Goal: Transaction & Acquisition: Obtain resource

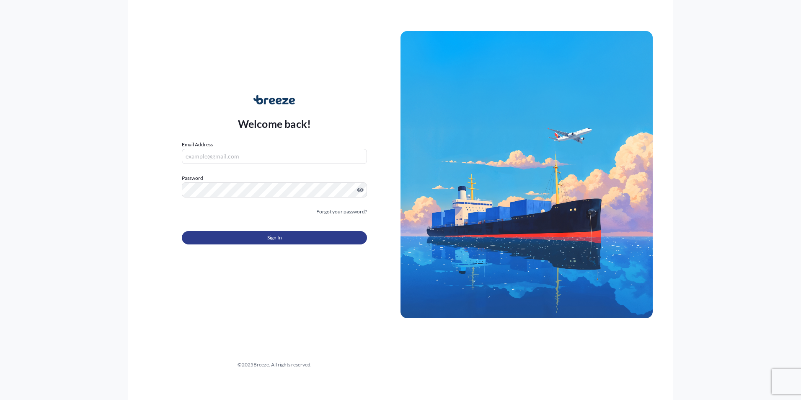
type input "[PERSON_NAME][EMAIL_ADDRESS][DOMAIN_NAME]"
click at [274, 239] on span "Sign In" at bounding box center [274, 237] width 15 height 8
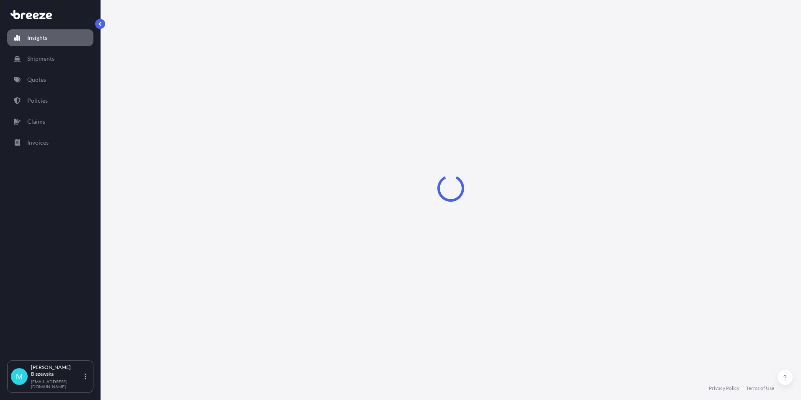
select select "2025"
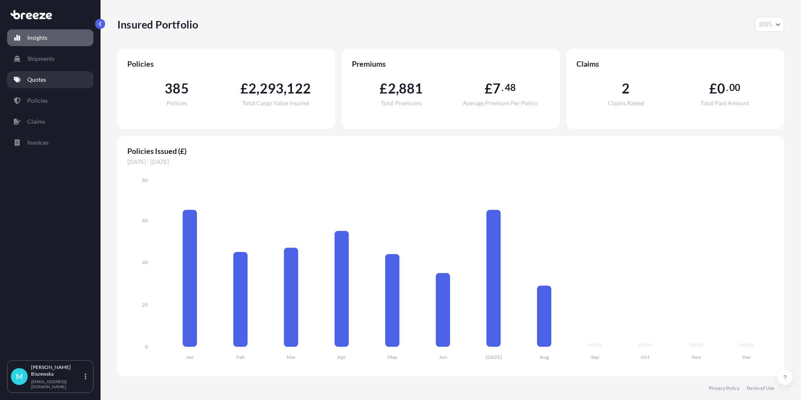
click at [57, 79] on link "Quotes" at bounding box center [50, 79] width 86 height 17
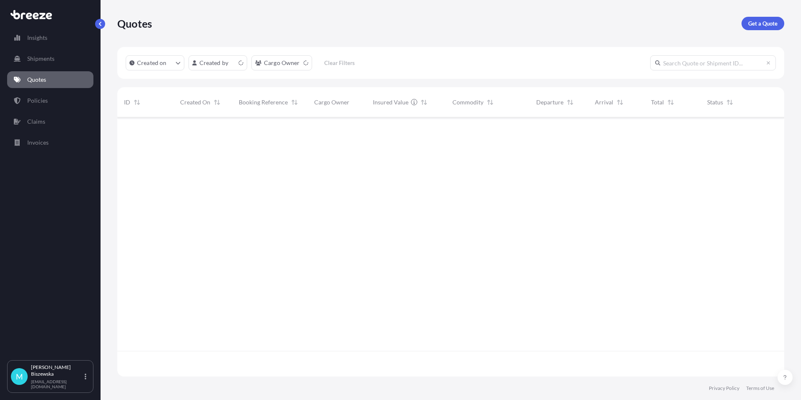
scroll to position [257, 661]
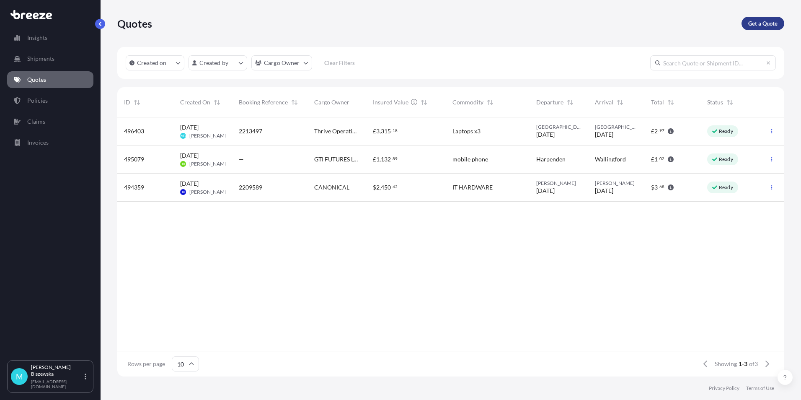
click at [752, 23] on p "Get a Quote" at bounding box center [762, 23] width 29 height 8
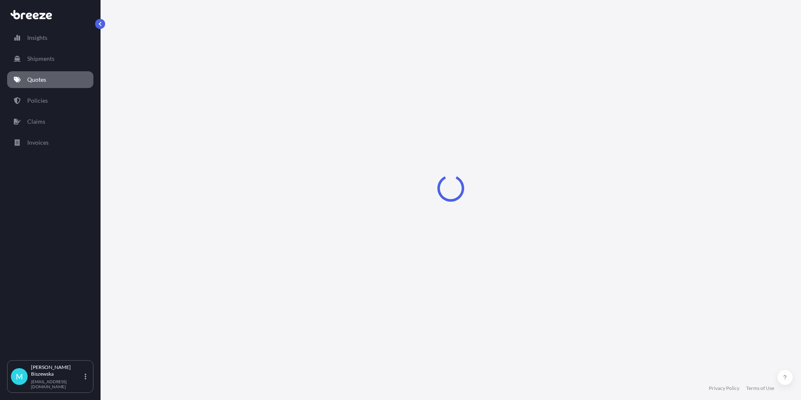
select select "Sea"
select select "1"
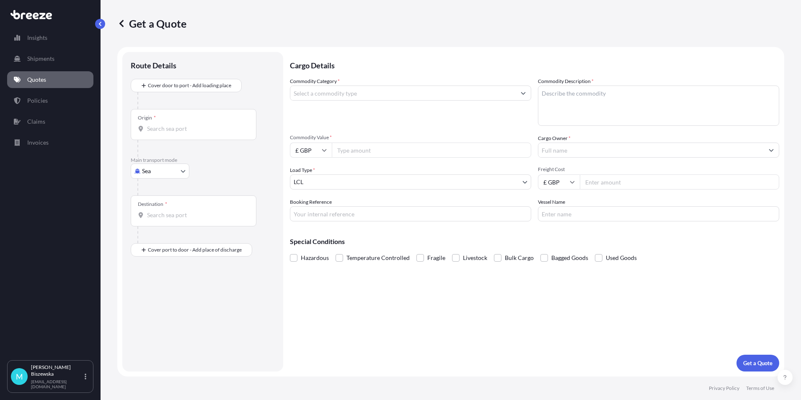
click at [177, 168] on body "Insights Shipments Quotes Policies Claims Invoices M [PERSON_NAME] [PERSON_NAME…" at bounding box center [400, 200] width 801 height 400
click at [169, 219] on div "Road" at bounding box center [160, 222] width 52 height 15
select select "Road"
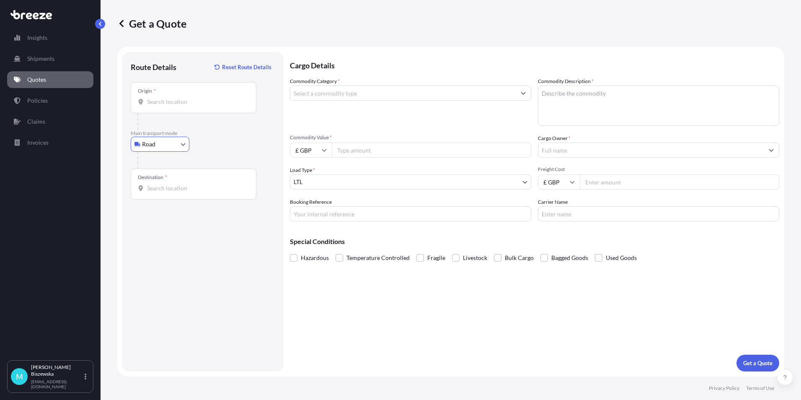
click at [213, 142] on div "Road Sea Air Road Rail" at bounding box center [203, 144] width 144 height 15
click at [161, 104] on input "Origin *" at bounding box center [196, 102] width 99 height 8
paste input "EC2A 2BN"
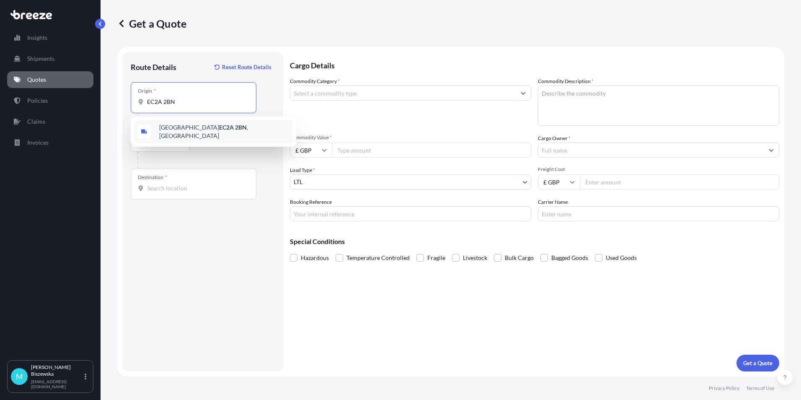
click at [210, 133] on span "London EC2A 2BN , [GEOGRAPHIC_DATA]" at bounding box center [224, 131] width 131 height 17
type input "London EC2A 2BN, [GEOGRAPHIC_DATA]"
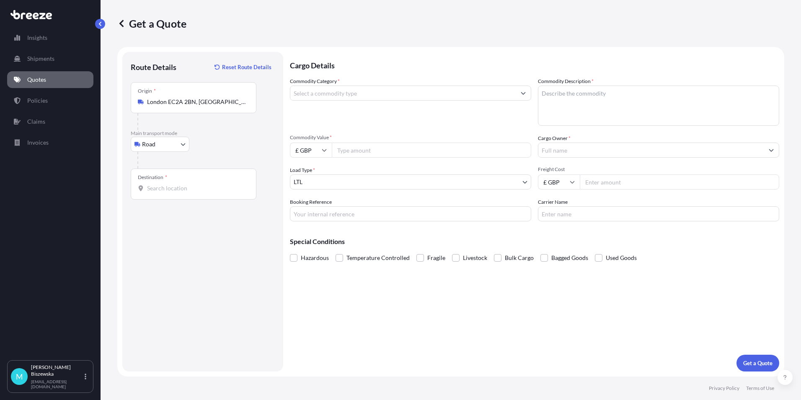
click at [221, 153] on div at bounding box center [205, 160] width 137 height 17
click at [150, 189] on input "Destination *" at bounding box center [196, 188] width 99 height 8
paste input "Kt17 4LP"
drag, startPoint x: 198, startPoint y: 273, endPoint x: 321, endPoint y: 298, distance: 125.4
click at [198, 273] on div "Route Details Reset Route Details Place of loading Road Road Rail Origin * [GEO…" at bounding box center [203, 211] width 144 height 303
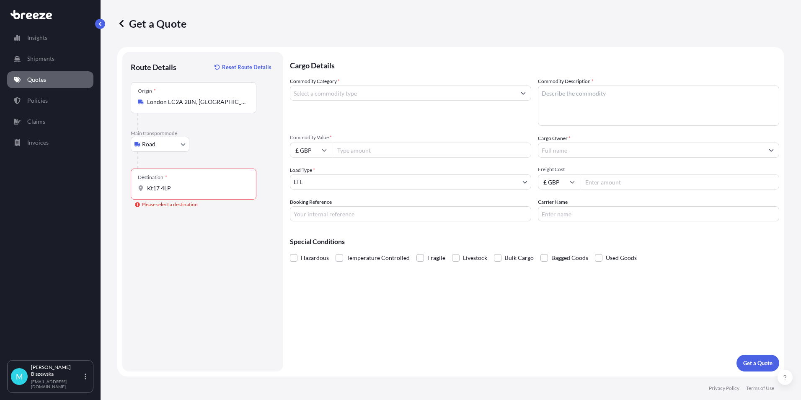
click at [183, 189] on input "Kt17 4LP" at bounding box center [196, 188] width 99 height 8
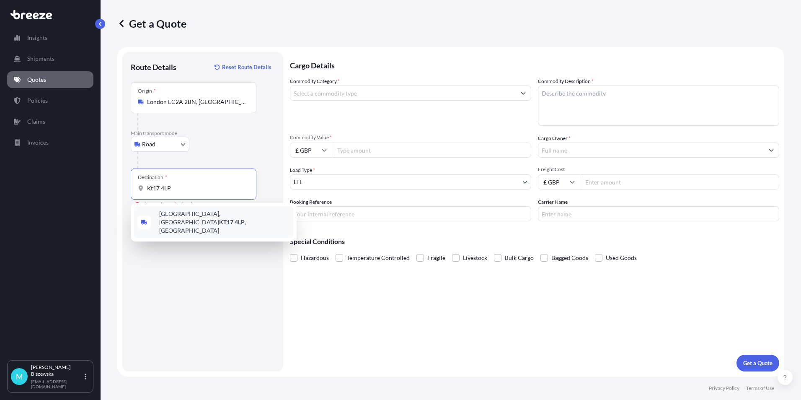
click at [187, 212] on span "[STREET_ADDRESS]" at bounding box center [224, 222] width 131 height 25
type input "[STREET_ADDRESS]"
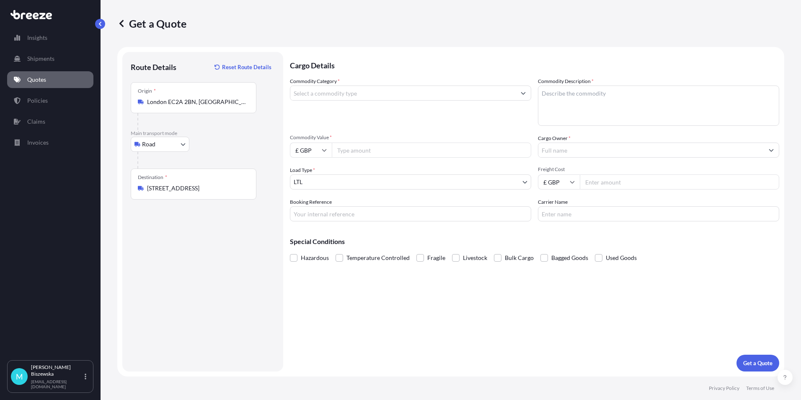
click at [340, 308] on div "Cargo Details Commodity Category * Commodity Description * Commodity Value * £ …" at bounding box center [534, 211] width 489 height 319
click at [333, 92] on input "Commodity Category *" at bounding box center [402, 92] width 225 height 15
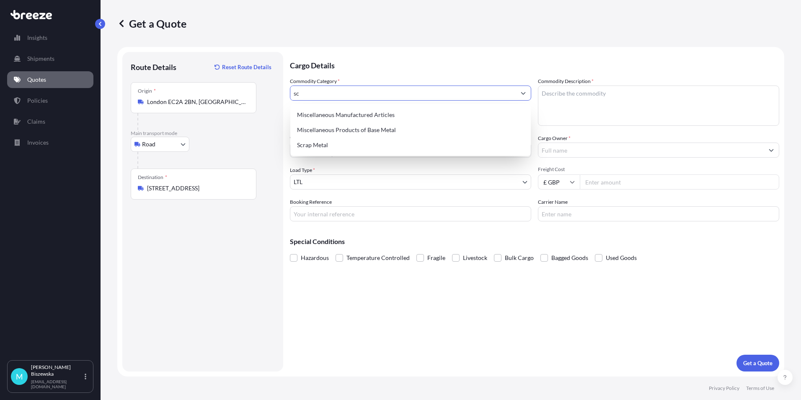
type input "s"
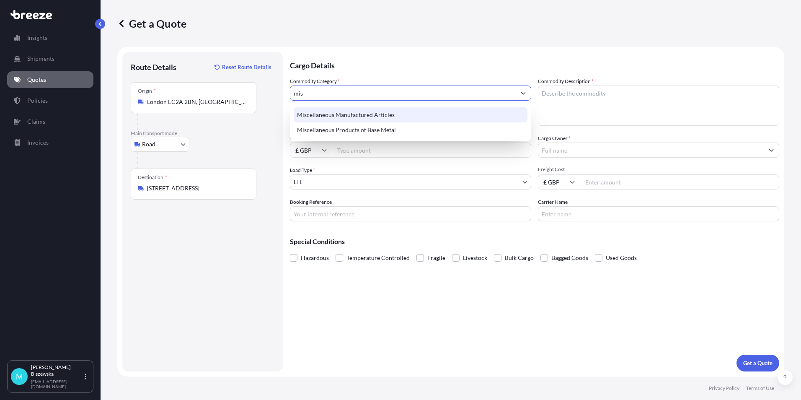
click at [339, 113] on div "Miscellaneous Manufactured Articles" at bounding box center [411, 114] width 234 height 15
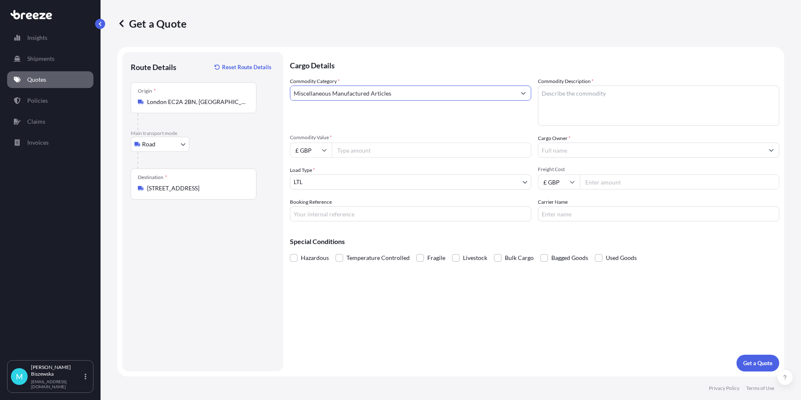
type input "Miscellaneous Manufactured Articles"
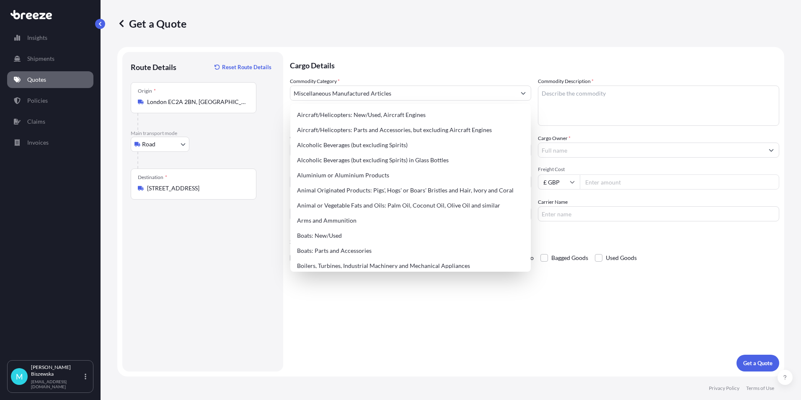
click at [357, 57] on p "Cargo Details" at bounding box center [534, 64] width 489 height 25
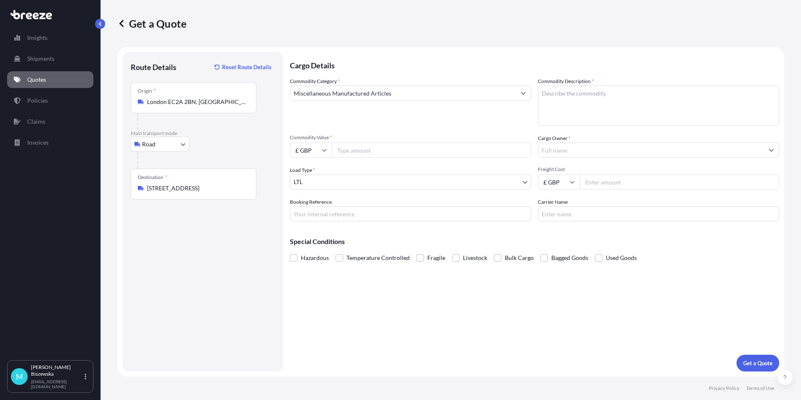
click at [351, 148] on input "Commodity Value *" at bounding box center [431, 149] width 199 height 15
type input "500"
click at [357, 130] on div "Commodity Category * Miscellaneous Manufactured Articles Commodity Description …" at bounding box center [534, 149] width 489 height 144
click at [308, 210] on input "Booking Reference" at bounding box center [410, 213] width 241 height 15
paste input "2213884"
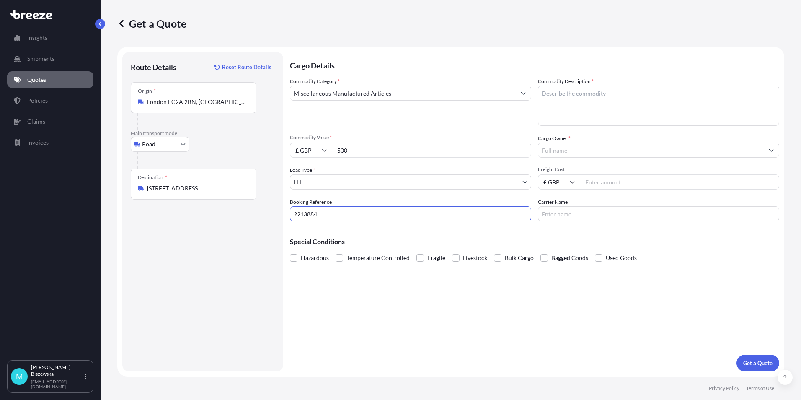
type input "2213884"
click at [358, 295] on div "Cargo Details Commodity Category * Miscellaneous Manufactured Articles Commodit…" at bounding box center [534, 211] width 489 height 319
click at [549, 101] on textarea "Commodity Description *" at bounding box center [658, 105] width 241 height 40
paste textarea "Screen for filming and marketing merchandise"
type textarea "Screen for filming and marketing merchandise"
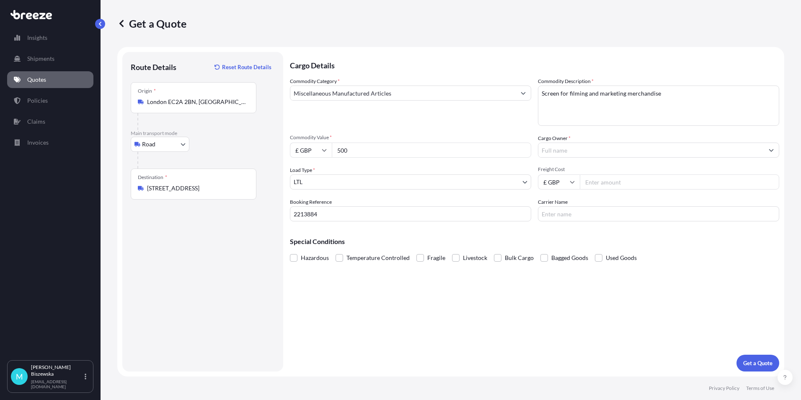
click at [512, 132] on div "Commodity Category * Miscellaneous Manufactured Articles Commodity Description …" at bounding box center [534, 149] width 489 height 144
click at [574, 147] on input "Cargo Owner *" at bounding box center [651, 149] width 225 height 15
type input "a"
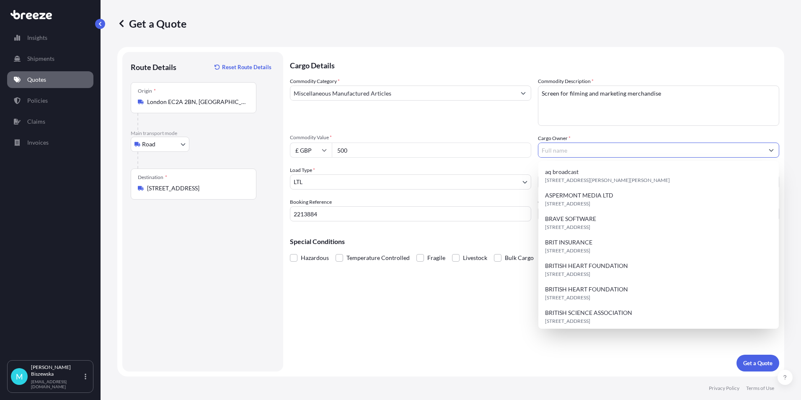
paste input "Axi Financial Services (UK) Limited"
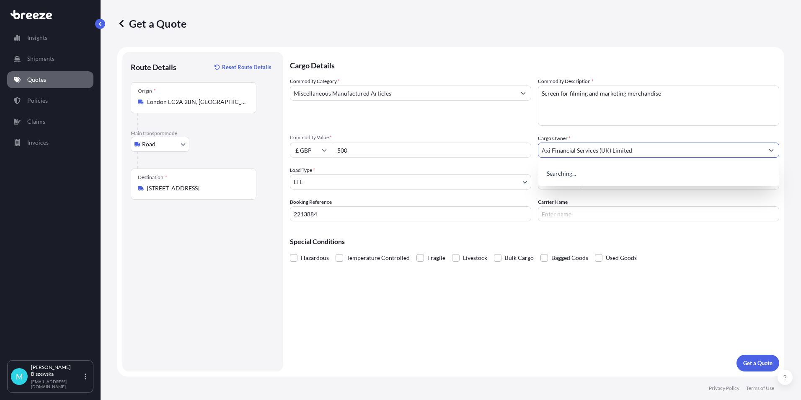
type input "Axi Financial Services (UK) Limited"
click at [509, 122] on div "Commodity Category * Miscellaneous Manufactured Articles" at bounding box center [410, 101] width 241 height 49
click at [611, 180] on input "Freight Cost" at bounding box center [679, 181] width 199 height 15
type input "79.66"
drag, startPoint x: 595, startPoint y: 232, endPoint x: 601, endPoint y: 232, distance: 5.5
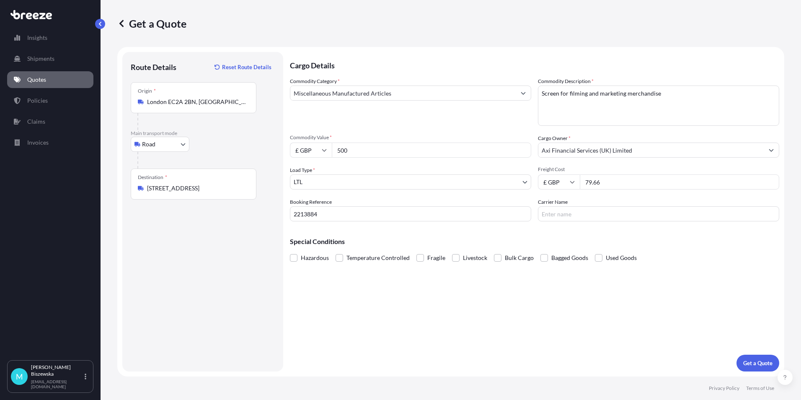
click at [595, 232] on div "Special Conditions Hazardous Temperature Controlled Fragile Livestock Bulk Carg…" at bounding box center [534, 246] width 489 height 36
click at [761, 359] on p "Get a Quote" at bounding box center [757, 363] width 29 height 8
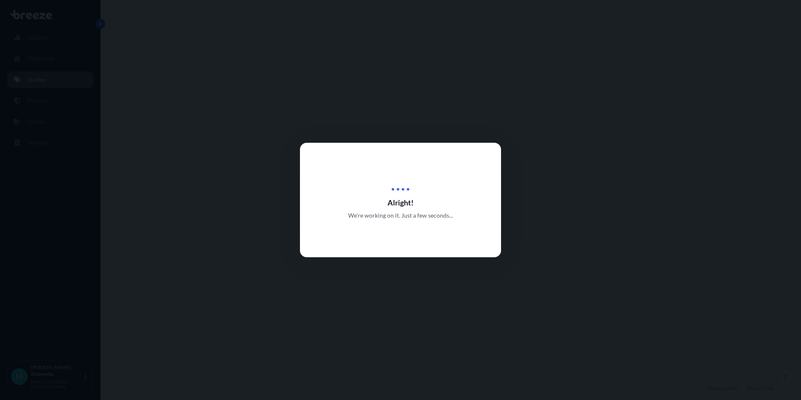
select select "Road"
select select "1"
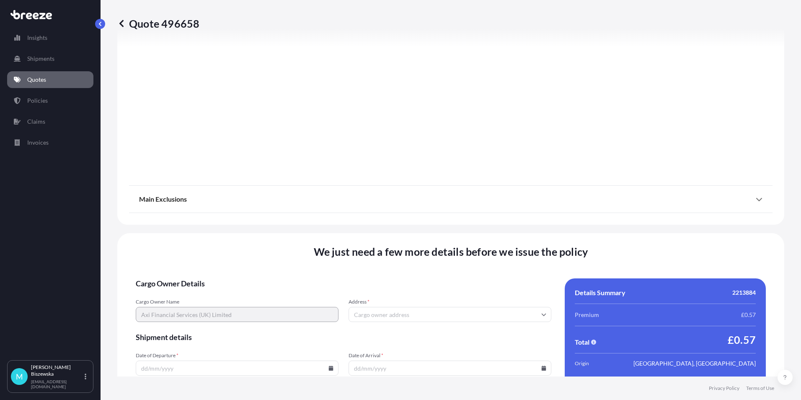
scroll to position [930, 0]
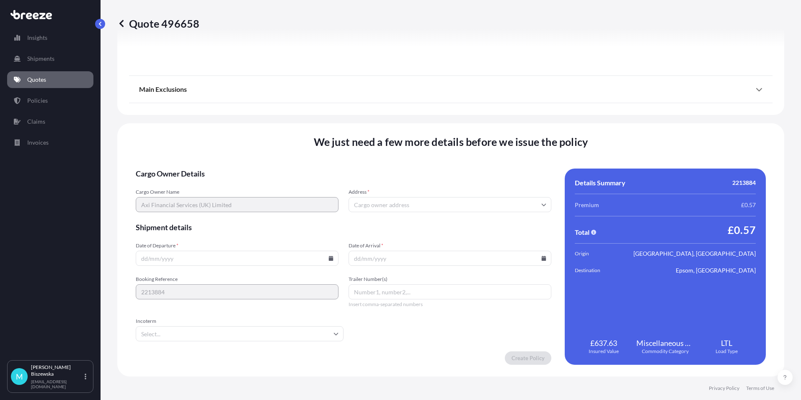
click at [329, 258] on icon at bounding box center [331, 258] width 5 height 5
click at [199, 184] on button "12" at bounding box center [197, 183] width 13 height 13
type input "[DATE]"
click at [541, 257] on icon at bounding box center [543, 258] width 5 height 5
click at [428, 183] on button "13" at bounding box center [427, 183] width 13 height 13
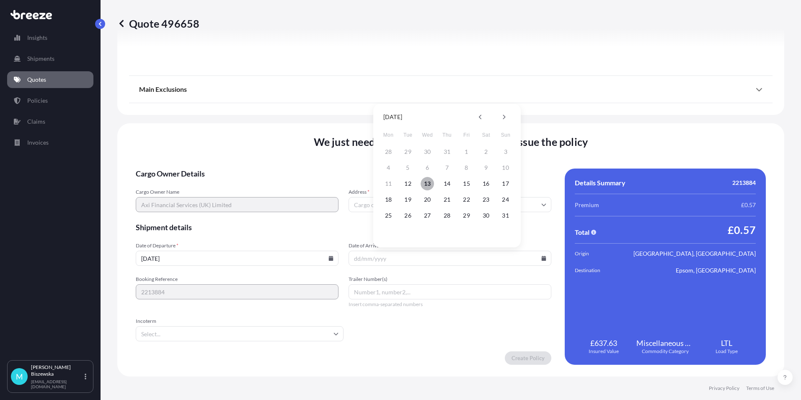
type input "[DATE]"
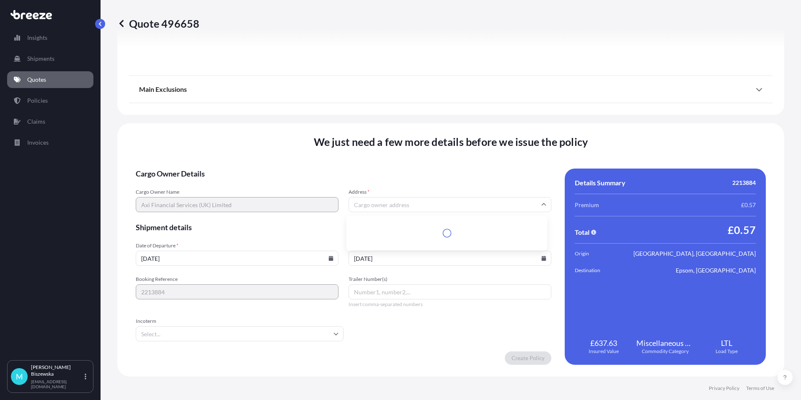
click at [367, 205] on input "Address *" at bounding box center [450, 204] width 203 height 15
paste input "EC2A 2BN"
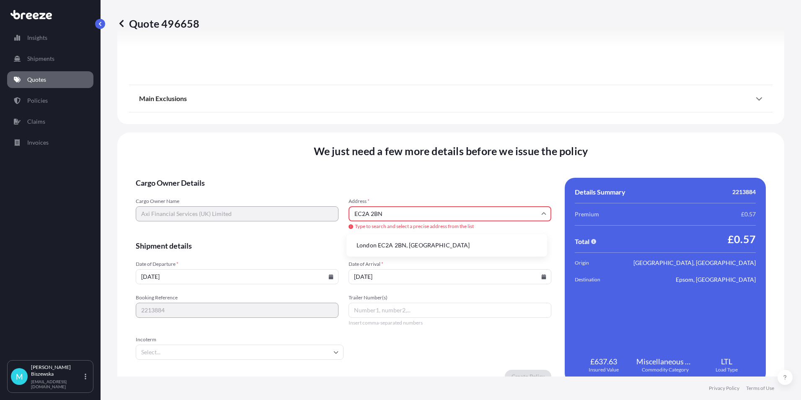
click at [392, 242] on li "London EC2A 2BN, [GEOGRAPHIC_DATA]" at bounding box center [447, 245] width 194 height 16
type input "London EC2A 2BN, [GEOGRAPHIC_DATA]"
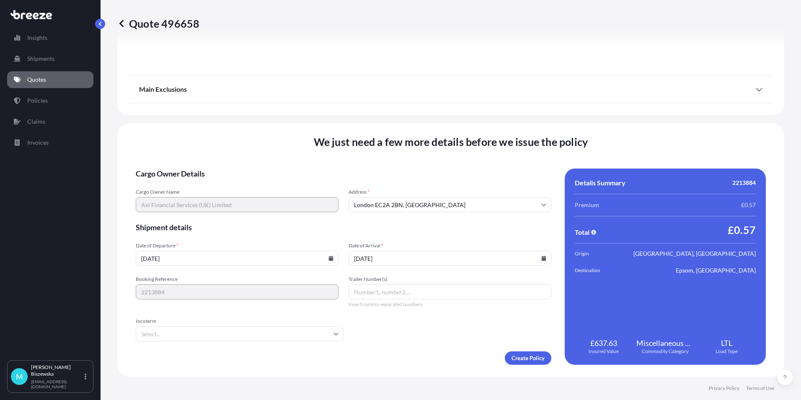
click at [382, 228] on span "Shipment details" at bounding box center [344, 227] width 416 height 10
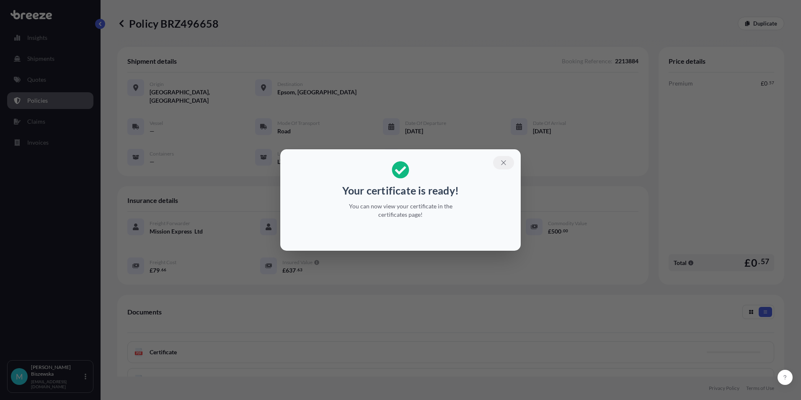
click at [505, 162] on icon "button" at bounding box center [504, 163] width 8 height 8
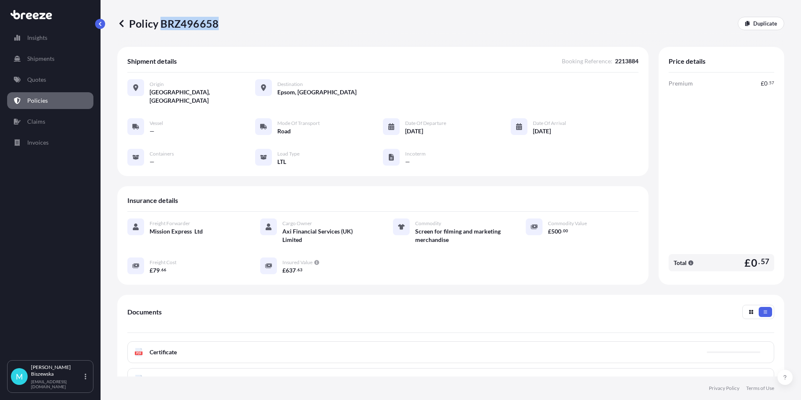
drag, startPoint x: 162, startPoint y: 25, endPoint x: 215, endPoint y: 24, distance: 53.7
click at [215, 24] on p "Policy BRZ496658" at bounding box center [167, 23] width 101 height 13
drag, startPoint x: 215, startPoint y: 24, endPoint x: 206, endPoint y: 22, distance: 9.4
copy p "BRZ496658"
click at [61, 84] on link "Quotes" at bounding box center [50, 79] width 86 height 17
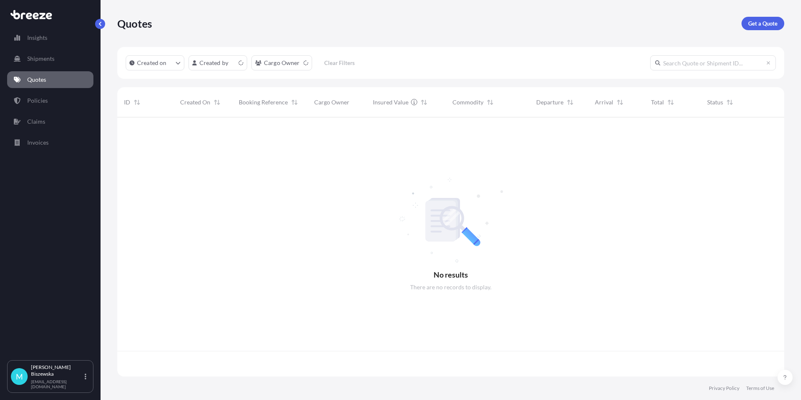
scroll to position [257, 661]
click at [765, 20] on p "Get a Quote" at bounding box center [762, 23] width 29 height 8
select select "Sea"
select select "1"
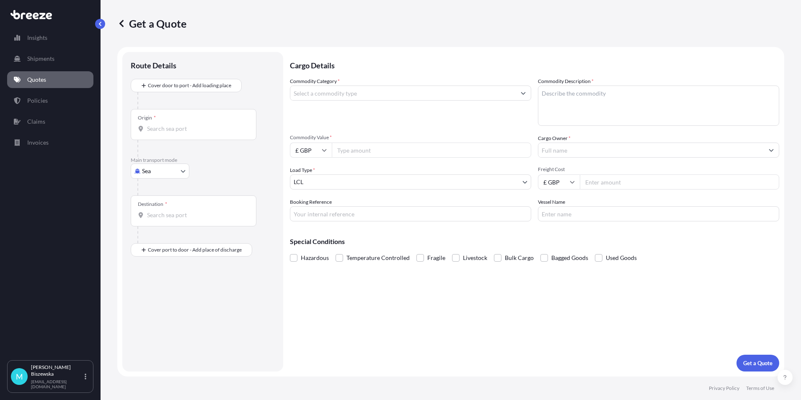
click at [173, 173] on body "Insights Shipments Quotes Policies Claims Invoices M [PERSON_NAME] [PERSON_NAME…" at bounding box center [400, 200] width 801 height 400
click at [155, 220] on span "Road" at bounding box center [153, 223] width 13 height 8
select select "Road"
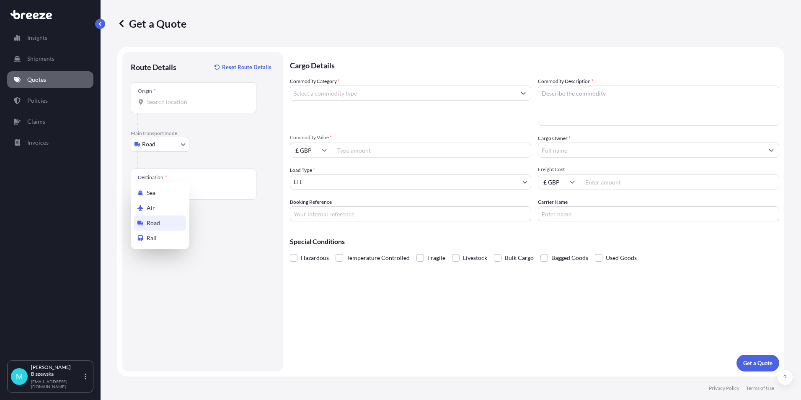
click at [246, 153] on div at bounding box center [205, 160] width 137 height 17
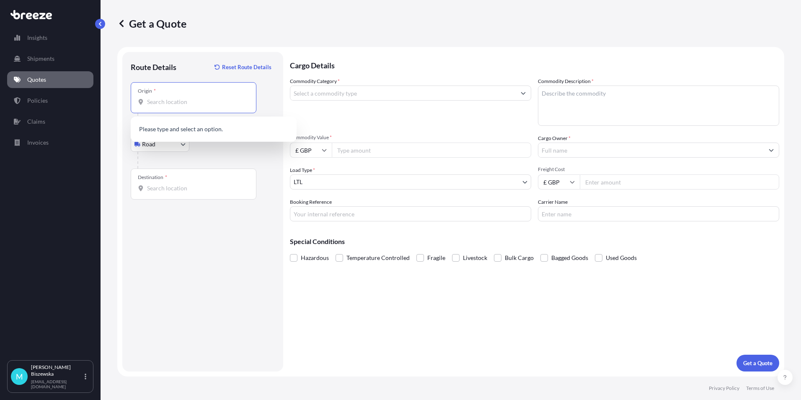
click at [155, 102] on input "Origin *" at bounding box center [196, 102] width 99 height 8
paste input "S74 8DL"
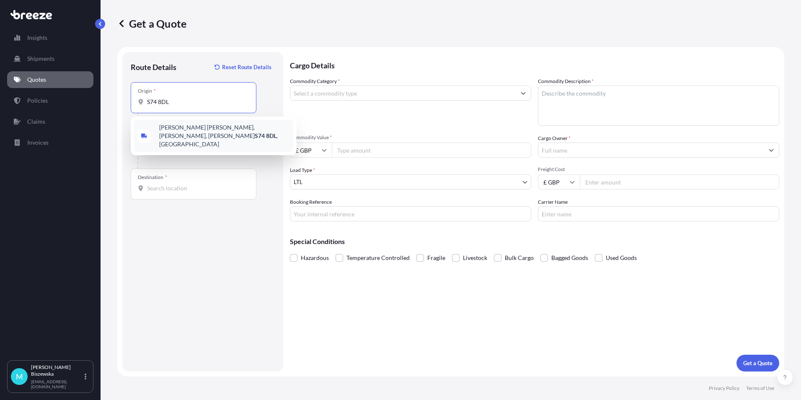
click at [210, 135] on div "[PERSON_NAME] [PERSON_NAME], [PERSON_NAME], [PERSON_NAME] S74 8DL , [GEOGRAPHIC…" at bounding box center [213, 136] width 159 height 32
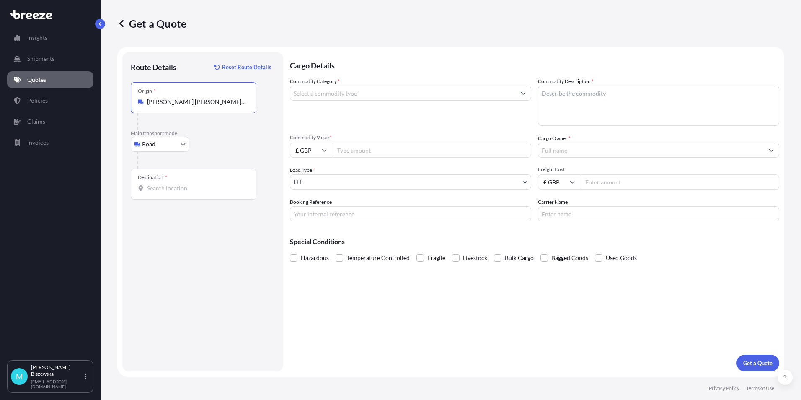
type input "[PERSON_NAME] [PERSON_NAME], [PERSON_NAME], [PERSON_NAME] S74 8DL, [GEOGRAPHIC_…"
click at [223, 142] on div "Road Sea Air Road Rail" at bounding box center [203, 144] width 144 height 15
click at [164, 191] on input "Destination *" at bounding box center [196, 188] width 99 height 8
paste input "EC2R 7BP"
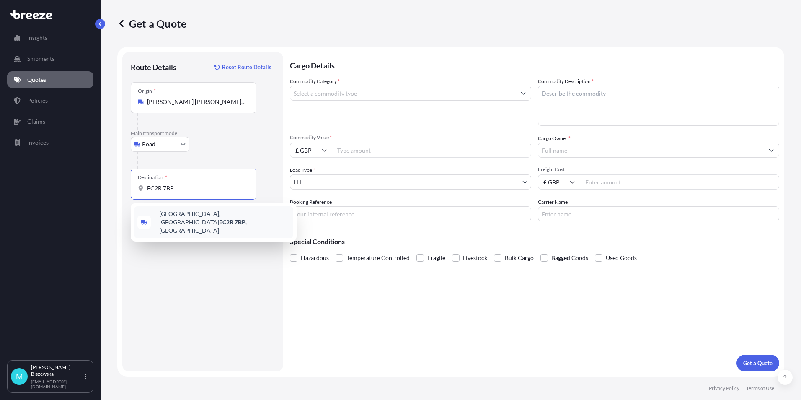
click at [210, 221] on div "[STREET_ADDRESS]" at bounding box center [213, 222] width 159 height 32
type input "[STREET_ADDRESS]"
click at [339, 308] on div "Cargo Details Commodity Category * Commodity Description * Commodity Value * £ …" at bounding box center [534, 211] width 489 height 319
click at [344, 91] on input "Commodity Category *" at bounding box center [402, 92] width 225 height 15
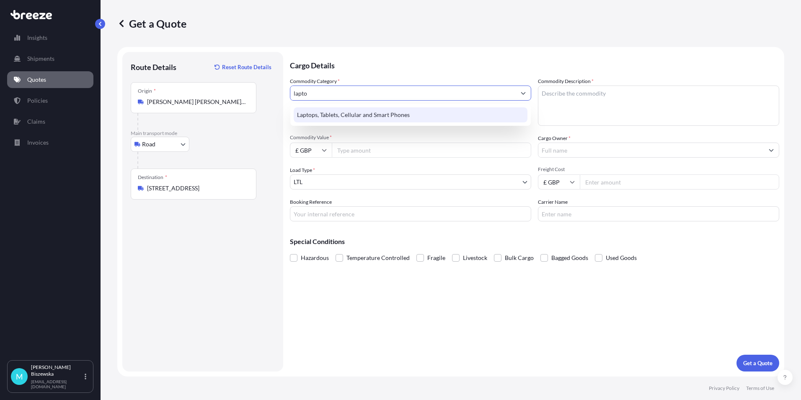
click at [340, 114] on div "Laptops, Tablets, Cellular and Smart Phones" at bounding box center [411, 114] width 234 height 15
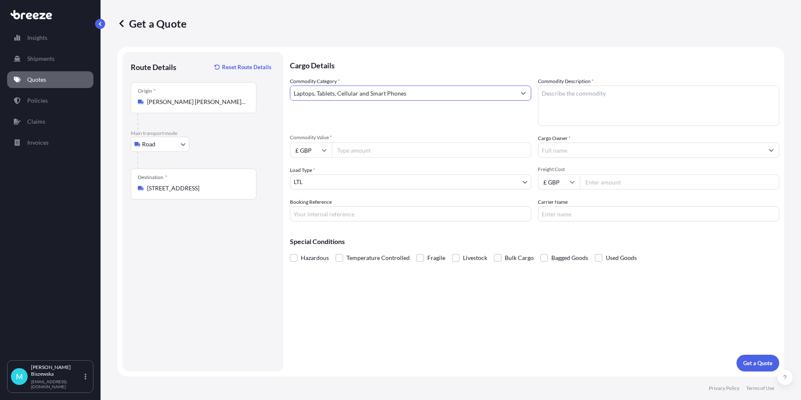
type input "Laptops, Tablets, Cellular and Smart Phones"
click at [349, 61] on p "Cargo Details" at bounding box center [534, 64] width 489 height 25
click at [357, 150] on input "Commodity Value *" at bounding box center [431, 149] width 199 height 15
type input "1400"
click at [398, 120] on div "Commodity Category * Laptops, Tablets, Cellular and Smart Phones" at bounding box center [410, 101] width 241 height 49
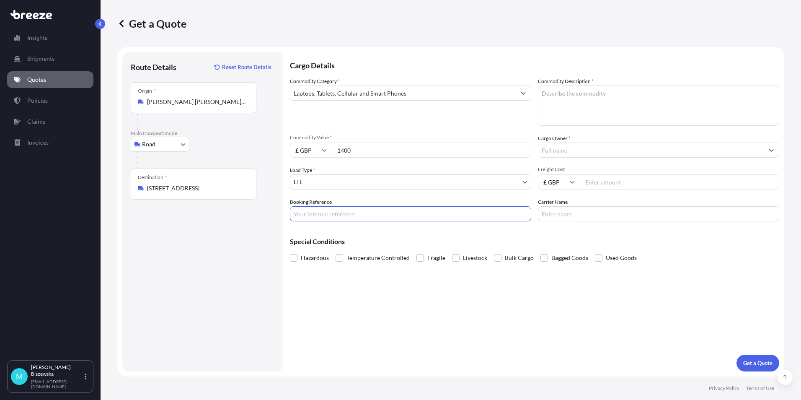
click at [318, 214] on input "Booking Reference" at bounding box center [410, 213] width 241 height 15
paste input "2213156"
type input "2213156"
click at [354, 302] on div "Cargo Details Commodity Category * Laptops, Tablets, Cellular and Smart Phones …" at bounding box center [534, 211] width 489 height 319
click at [551, 98] on textarea "Commodity Description *" at bounding box center [658, 105] width 241 height 40
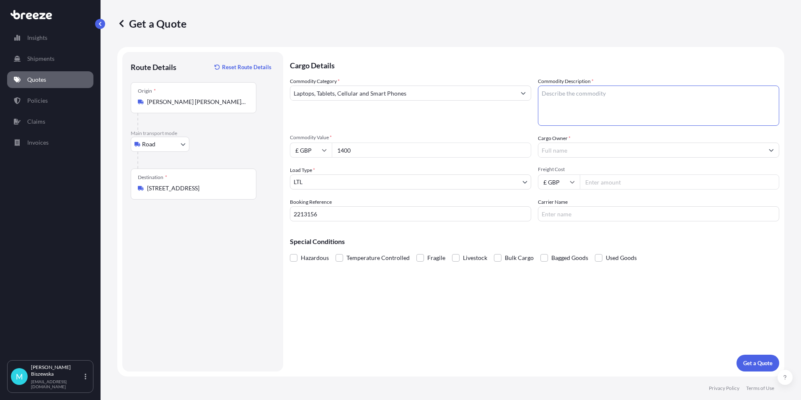
paste textarea "2 laptops"
type textarea "2 laptops"
click at [506, 122] on div "Commodity Category * Laptops, Tablets, Cellular and Smart Phones" at bounding box center [410, 101] width 241 height 49
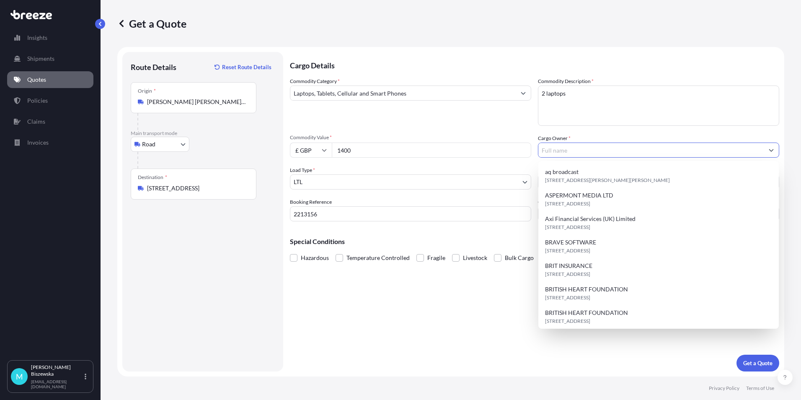
click at [566, 151] on input "Cargo Owner *" at bounding box center [651, 149] width 225 height 15
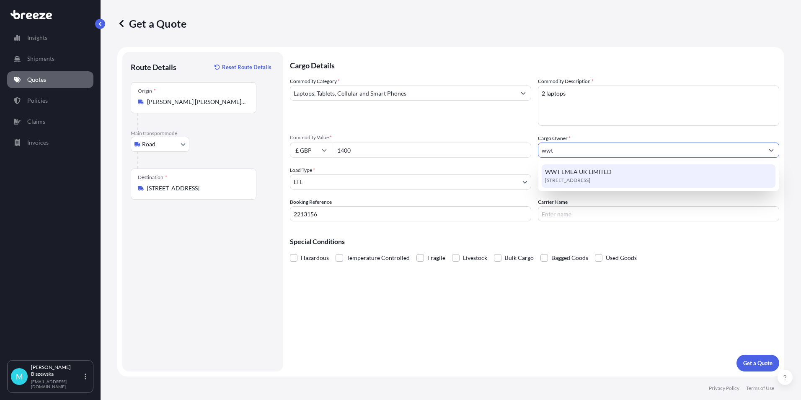
click at [572, 174] on span "WWT EMEA UK LIMITED" at bounding box center [578, 172] width 67 height 8
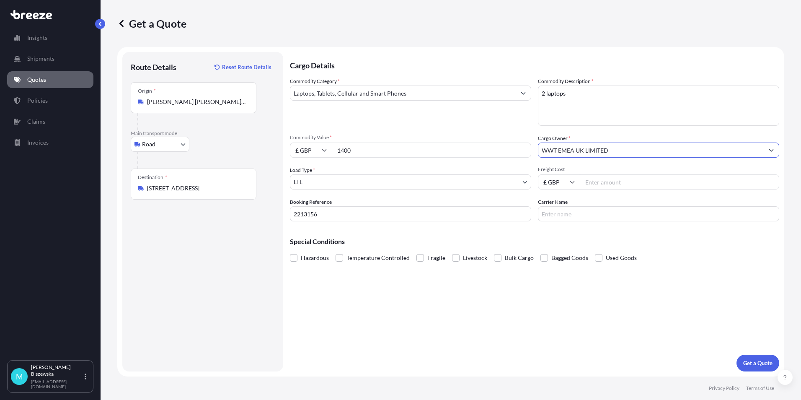
type input "WWT EMEA UK LIMITED"
click at [509, 121] on div "Commodity Category * Laptops, Tablets, Cellular and Smart Phones" at bounding box center [410, 101] width 241 height 49
click at [607, 181] on input "Freight Cost" at bounding box center [679, 181] width 199 height 15
type input "27.76"
click at [505, 130] on div "Commodity Category * Laptops, Tablets, Cellular and Smart Phones Commodity Desc…" at bounding box center [534, 149] width 489 height 144
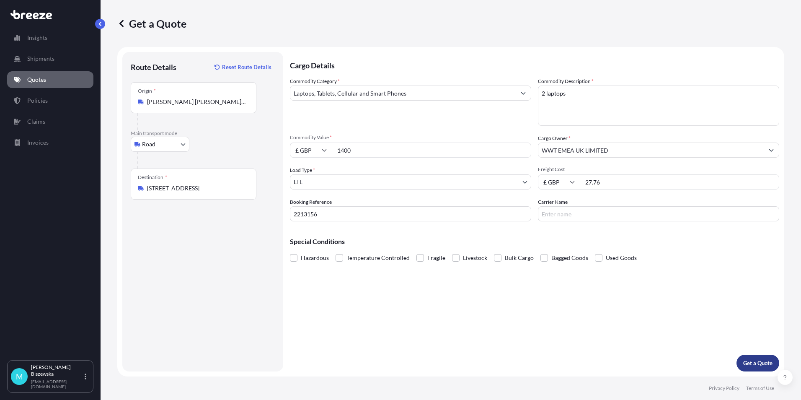
click at [748, 360] on p "Get a Quote" at bounding box center [757, 363] width 29 height 8
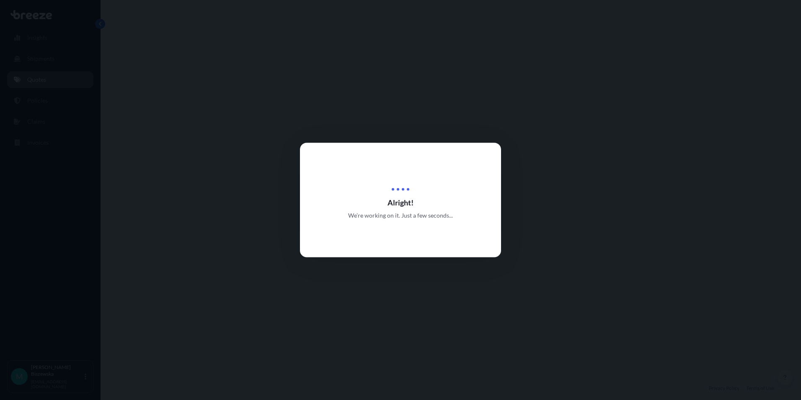
select select "Road"
select select "1"
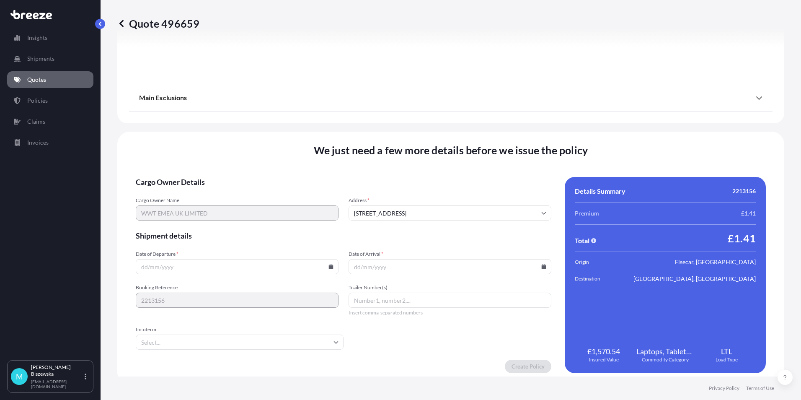
scroll to position [930, 0]
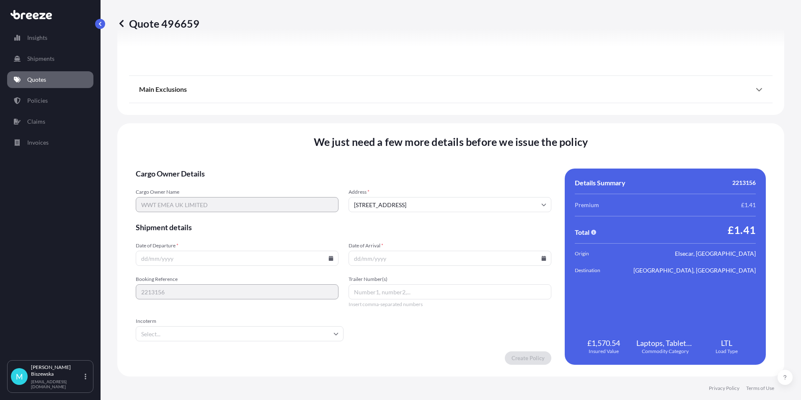
click at [329, 257] on icon at bounding box center [331, 258] width 5 height 5
click at [211, 184] on button "13" at bounding box center [216, 183] width 13 height 13
type input "[DATE]"
click at [542, 257] on icon at bounding box center [544, 258] width 5 height 5
click at [449, 184] on button "14" at bounding box center [446, 183] width 13 height 13
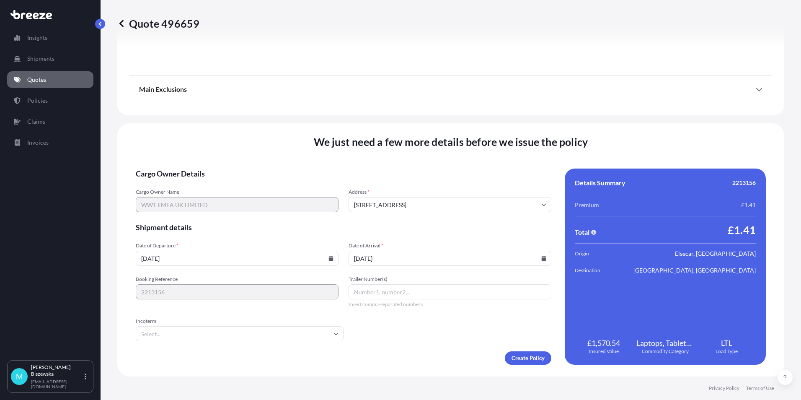
type input "[DATE]"
click at [425, 332] on form "Cargo Owner Details Cargo Owner Name WWT EMEA UK LIMITED Address * [GEOGRAPHIC_…" at bounding box center [344, 266] width 416 height 196
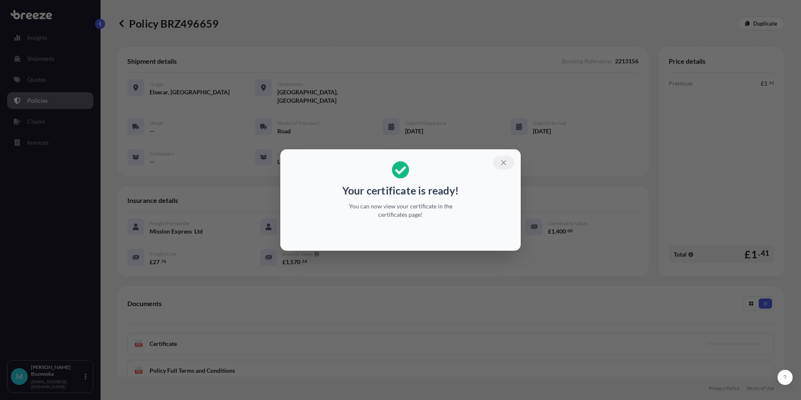
click at [501, 159] on icon "button" at bounding box center [504, 163] width 8 height 8
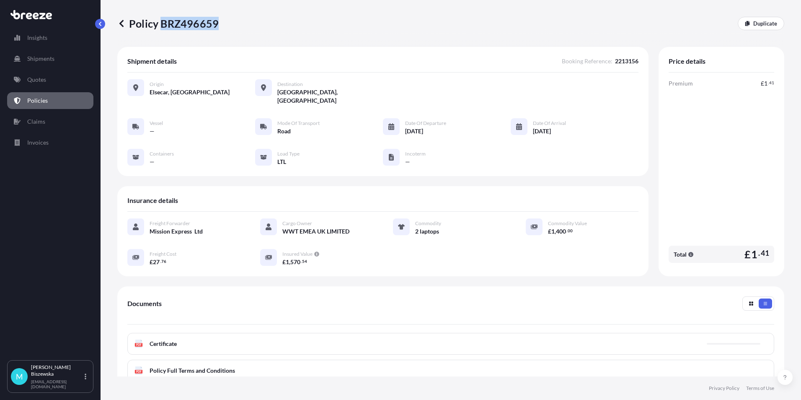
drag, startPoint x: 162, startPoint y: 23, endPoint x: 215, endPoint y: 22, distance: 52.8
click at [215, 22] on p "Policy BRZ496659" at bounding box center [167, 23] width 101 height 13
drag, startPoint x: 215, startPoint y: 22, endPoint x: 207, endPoint y: 22, distance: 8.0
drag, startPoint x: 207, startPoint y: 22, endPoint x: 172, endPoint y: 24, distance: 34.5
click at [180, 24] on p "Policy BRZ496659" at bounding box center [167, 23] width 101 height 13
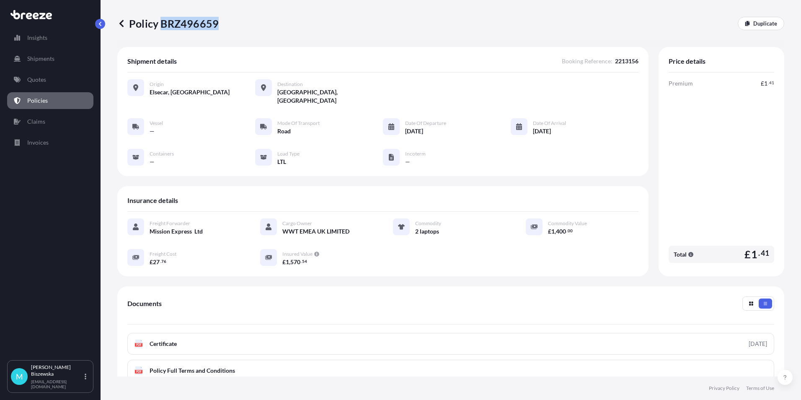
drag, startPoint x: 161, startPoint y: 21, endPoint x: 215, endPoint y: 22, distance: 54.5
click at [215, 22] on p "Policy BRZ496659" at bounding box center [167, 23] width 101 height 13
drag, startPoint x: 215, startPoint y: 22, endPoint x: 205, endPoint y: 23, distance: 11.0
copy p "BRZ496659"
click at [59, 77] on link "Quotes" at bounding box center [50, 79] width 86 height 17
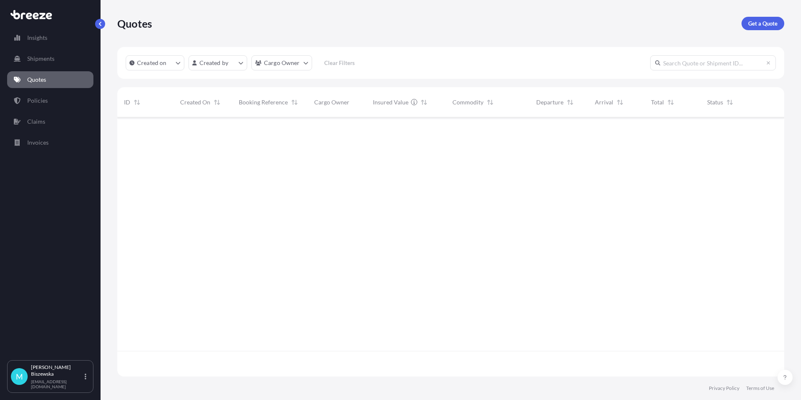
scroll to position [257, 661]
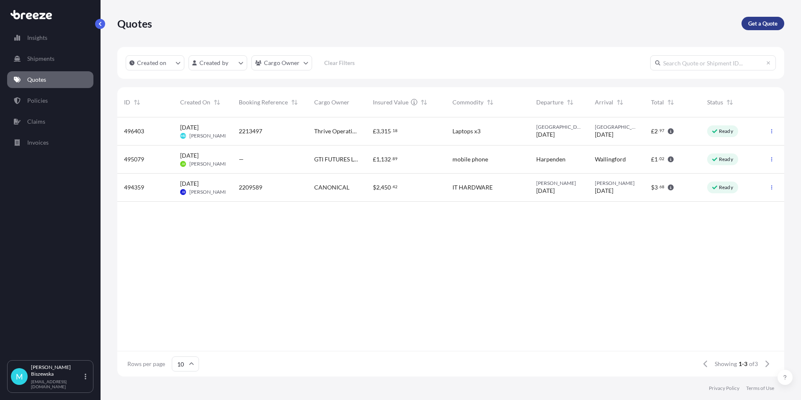
click at [762, 24] on p "Get a Quote" at bounding box center [762, 23] width 29 height 8
select select "Sea"
select select "1"
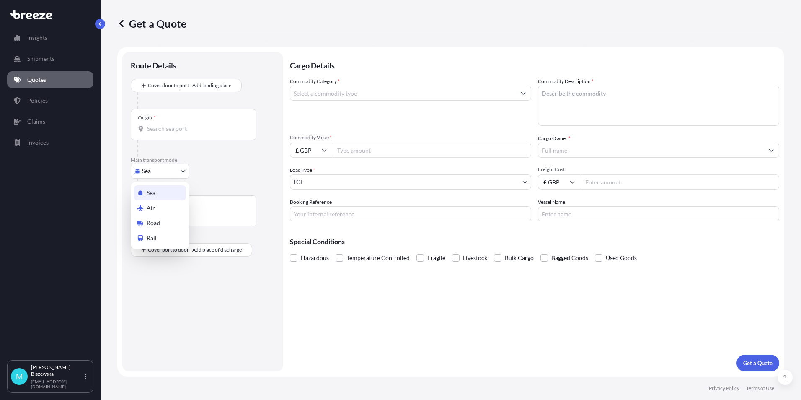
click at [165, 168] on body "Insights Shipments Quotes Policies Claims Invoices M [PERSON_NAME] [PERSON_NAME…" at bounding box center [400, 200] width 801 height 400
click at [163, 218] on div "Road" at bounding box center [160, 222] width 52 height 15
select select "Road"
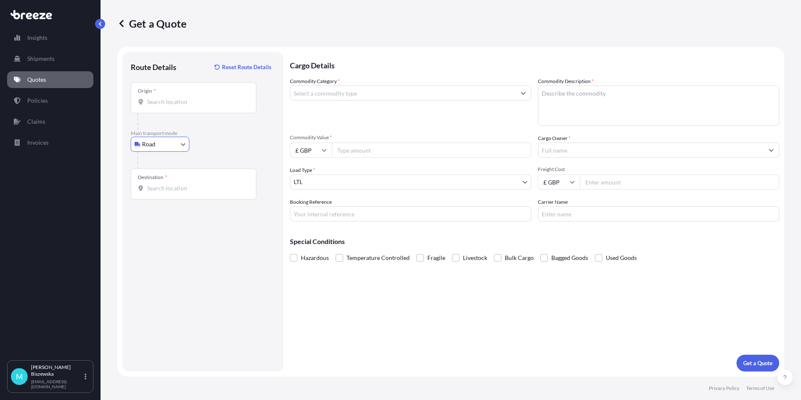
click at [221, 141] on div "Road Sea Air Road Rail" at bounding box center [203, 144] width 144 height 15
click at [155, 103] on input "Origin *" at bounding box center [196, 102] width 99 height 8
paste input "NW1 7AW"
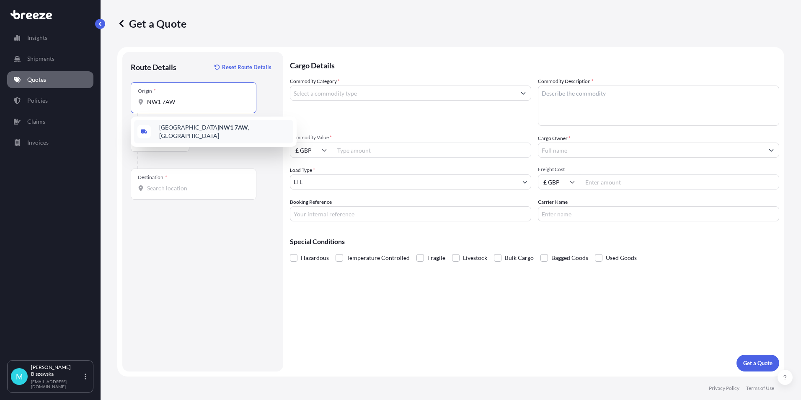
click at [211, 129] on span "London NW1 7AW , [GEOGRAPHIC_DATA]" at bounding box center [224, 131] width 131 height 17
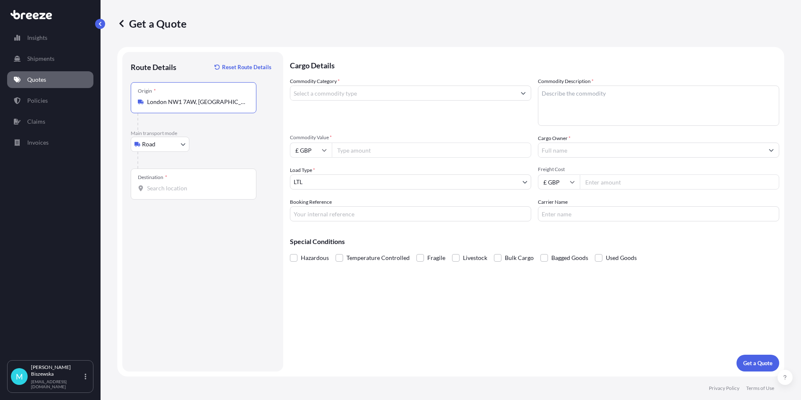
type input "London NW1 7AW, [GEOGRAPHIC_DATA]"
click at [223, 145] on div "Road Sea Air Road Rail" at bounding box center [203, 144] width 144 height 15
click at [172, 189] on input "Destination *" at bounding box center [196, 188] width 99 height 8
paste input "PR1 9QH"
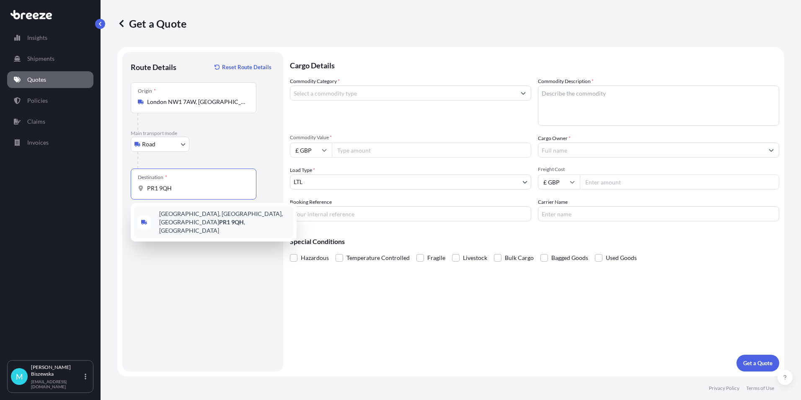
click at [217, 220] on div "[STREET_ADDRESS]" at bounding box center [213, 222] width 159 height 32
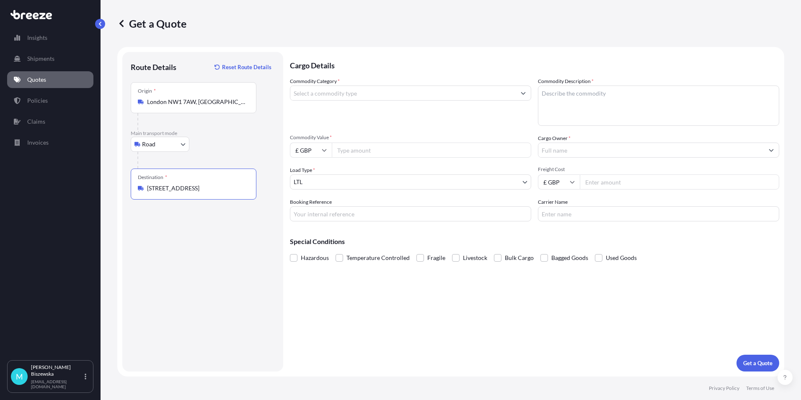
type input "[STREET_ADDRESS]"
click at [343, 317] on div "Cargo Details Commodity Category * Commodity Description * Commodity Value * £ …" at bounding box center [534, 211] width 489 height 319
click at [327, 92] on input "Commodity Category *" at bounding box center [402, 92] width 225 height 15
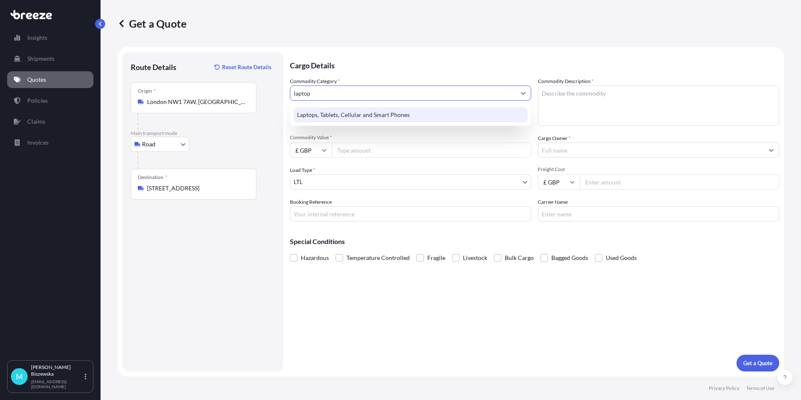
click at [333, 115] on div "Laptops, Tablets, Cellular and Smart Phones" at bounding box center [411, 114] width 234 height 15
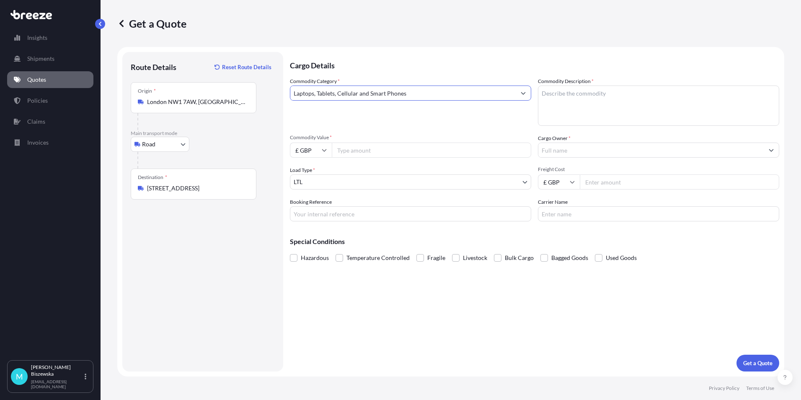
type input "Laptops, Tablets, Cellular and Smart Phones"
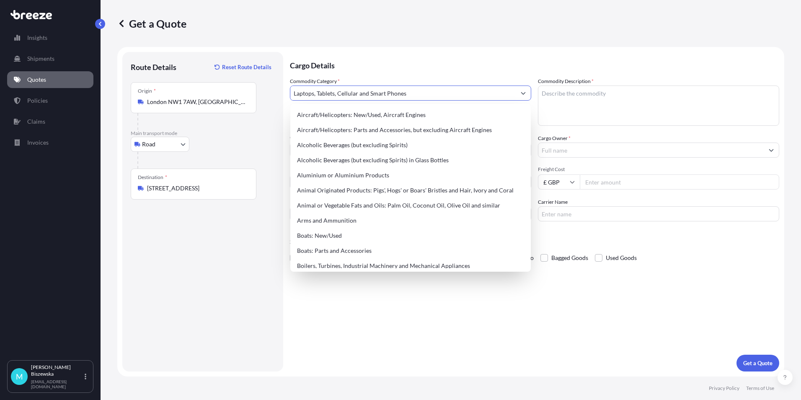
click at [355, 67] on p "Cargo Details" at bounding box center [534, 64] width 489 height 25
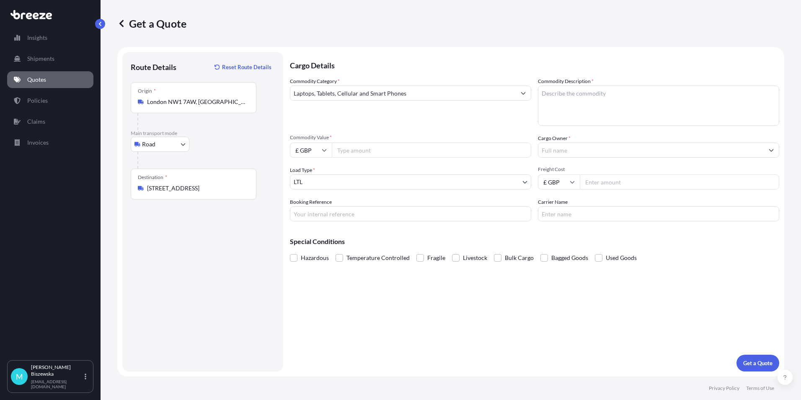
click at [370, 150] on input "Commodity Value *" at bounding box center [431, 149] width 199 height 15
type input "1500"
click at [378, 121] on div "Commodity Category * Laptops, Tablets, Cellular and Smart Phones" at bounding box center [410, 101] width 241 height 49
click at [338, 211] on input "Booking Reference" at bounding box center [410, 213] width 241 height 15
paste input "2214092"
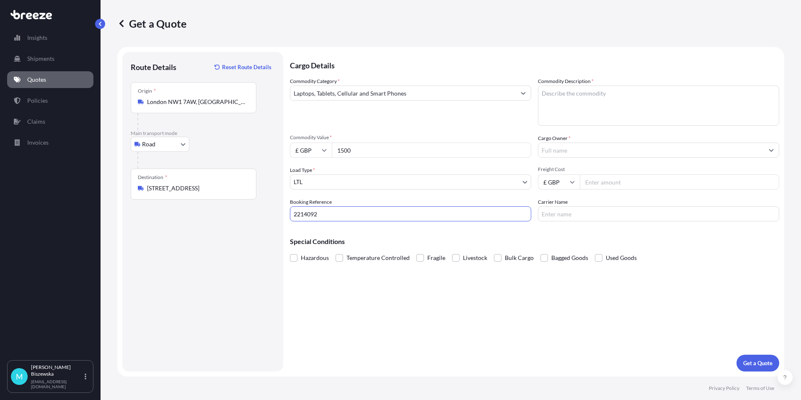
type input "2214092"
click at [397, 304] on div "Cargo Details Commodity Category * Laptops, Tablets, Cellular and Smart Phones …" at bounding box center [534, 211] width 489 height 319
click at [550, 92] on textarea "Commodity Description *" at bounding box center [658, 105] width 241 height 40
paste textarea "1 x laptop"
type textarea "1 x laptop"
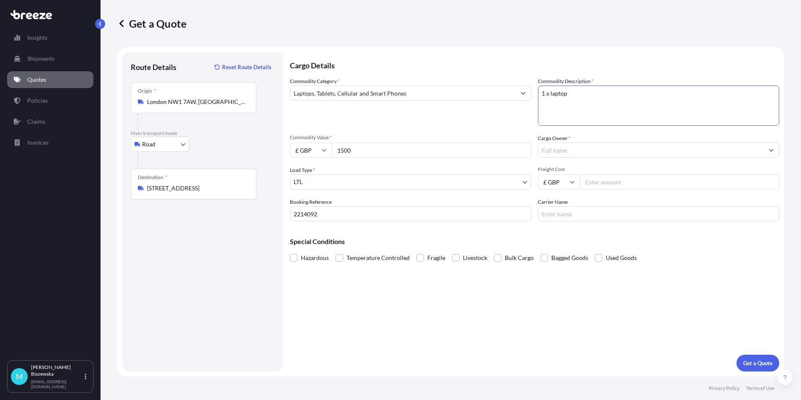
click at [502, 124] on div "Commodity Category * Laptops, Tablets, Cellular and Smart Phones" at bounding box center [410, 101] width 241 height 49
click at [558, 149] on input "Cargo Owner *" at bounding box center [651, 149] width 225 height 15
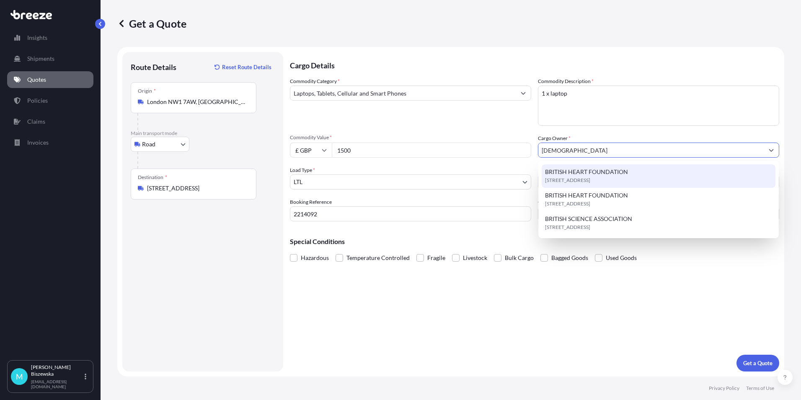
click at [572, 172] on span "BRITISH HEART FOUNDATION" at bounding box center [586, 172] width 83 height 8
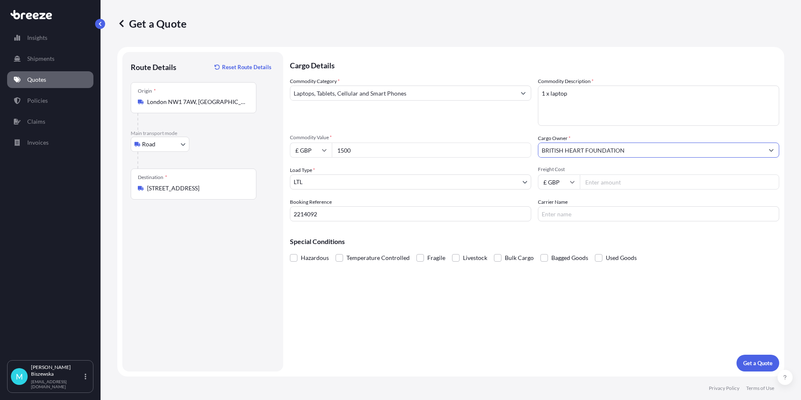
type input "BRITISH HEART FOUNDATION"
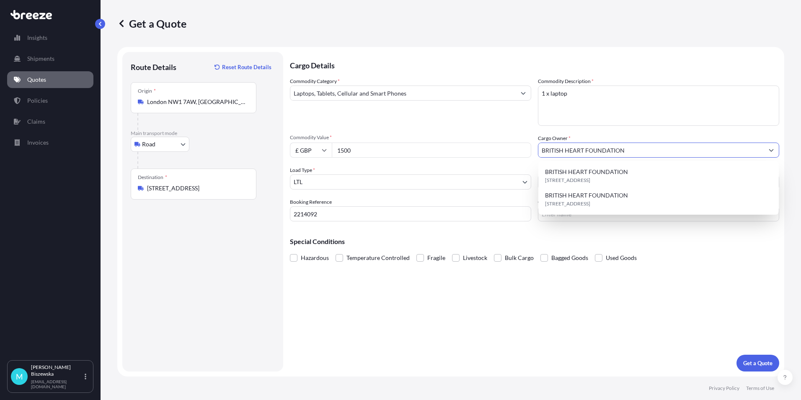
click at [489, 122] on div "Commodity Category * Laptops, Tablets, Cellular and Smart Phones" at bounding box center [410, 101] width 241 height 49
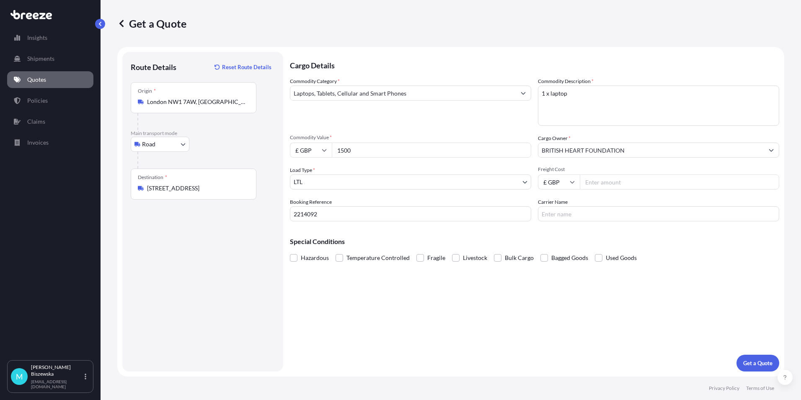
click at [602, 184] on input "Freight Cost" at bounding box center [679, 181] width 199 height 15
type input "14.97"
click at [504, 117] on div "Commodity Category * Laptops, Tablets, Cellular and Smart Phones" at bounding box center [410, 101] width 241 height 49
click at [752, 364] on p "Get a Quote" at bounding box center [757, 363] width 29 height 8
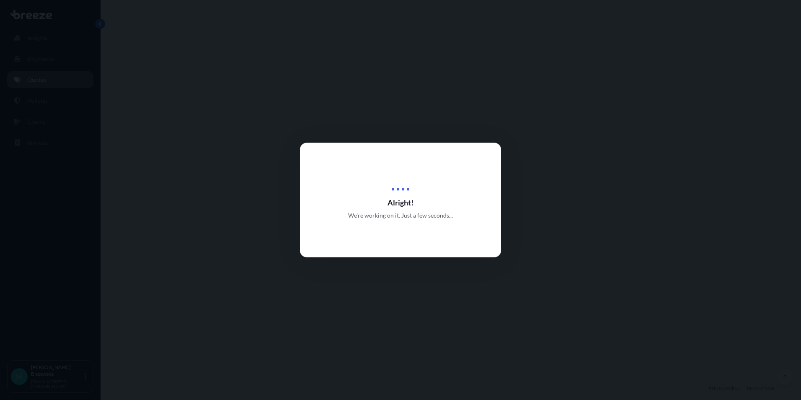
select select "Road"
select select "1"
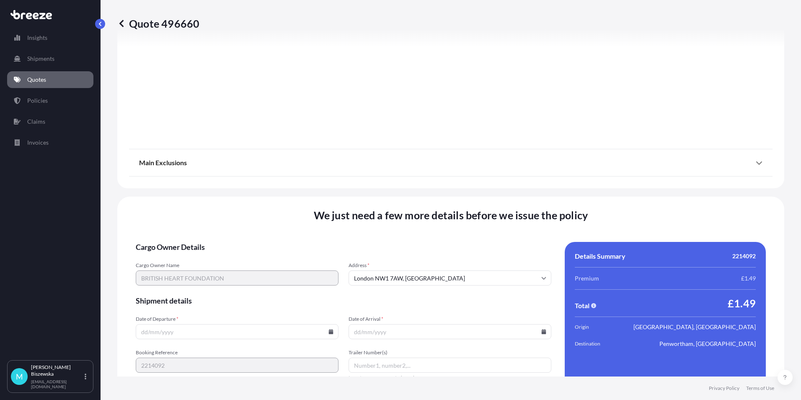
scroll to position [930, 0]
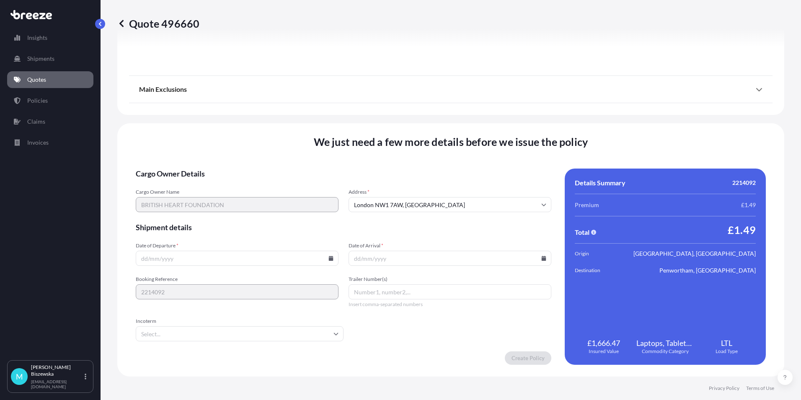
click at [329, 256] on icon at bounding box center [331, 258] width 5 height 5
click at [218, 180] on button "13" at bounding box center [216, 183] width 13 height 13
type input "[DATE]"
click at [541, 257] on icon at bounding box center [543, 258] width 5 height 5
click at [443, 183] on button "14" at bounding box center [446, 183] width 13 height 13
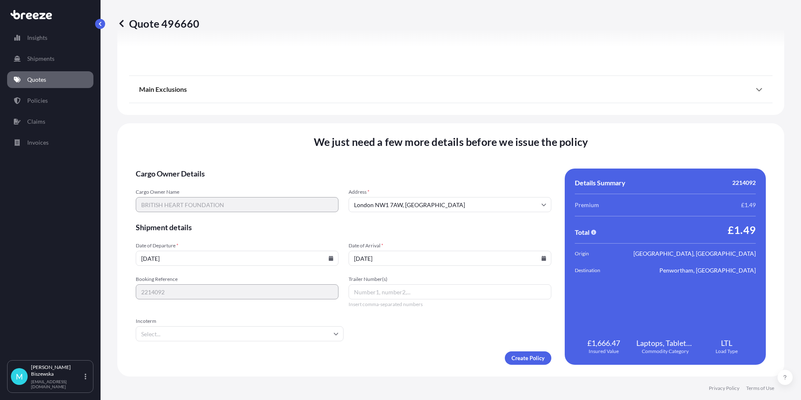
type input "[DATE]"
drag, startPoint x: 428, startPoint y: 332, endPoint x: 440, endPoint y: 334, distance: 11.4
click at [429, 332] on form "Cargo Owner Details Cargo Owner Name BRITISH HEART FOUNDATION Address * [GEOGRA…" at bounding box center [344, 266] width 416 height 196
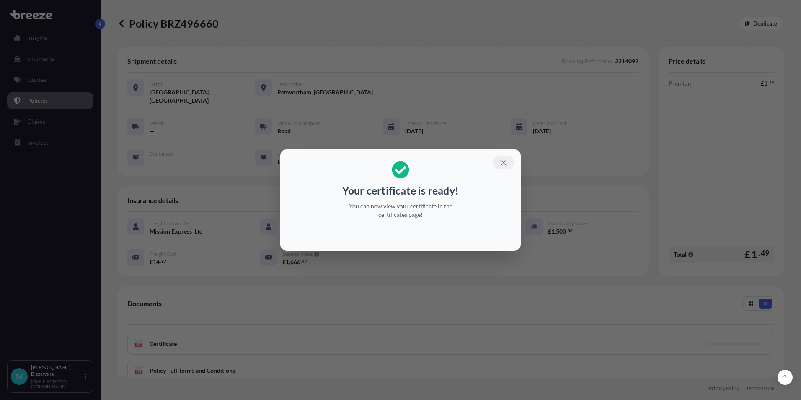
click at [503, 159] on icon "button" at bounding box center [504, 163] width 8 height 8
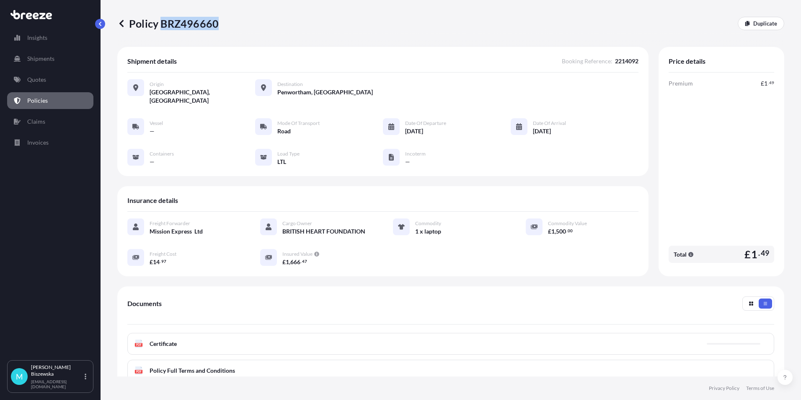
drag, startPoint x: 161, startPoint y: 24, endPoint x: 216, endPoint y: 23, distance: 54.9
click at [216, 23] on p "Policy BRZ496660" at bounding box center [167, 23] width 101 height 13
drag, startPoint x: 215, startPoint y: 23, endPoint x: 205, endPoint y: 23, distance: 10.5
copy p "BRZ496660"
